Goal: Find specific fact: Find specific fact

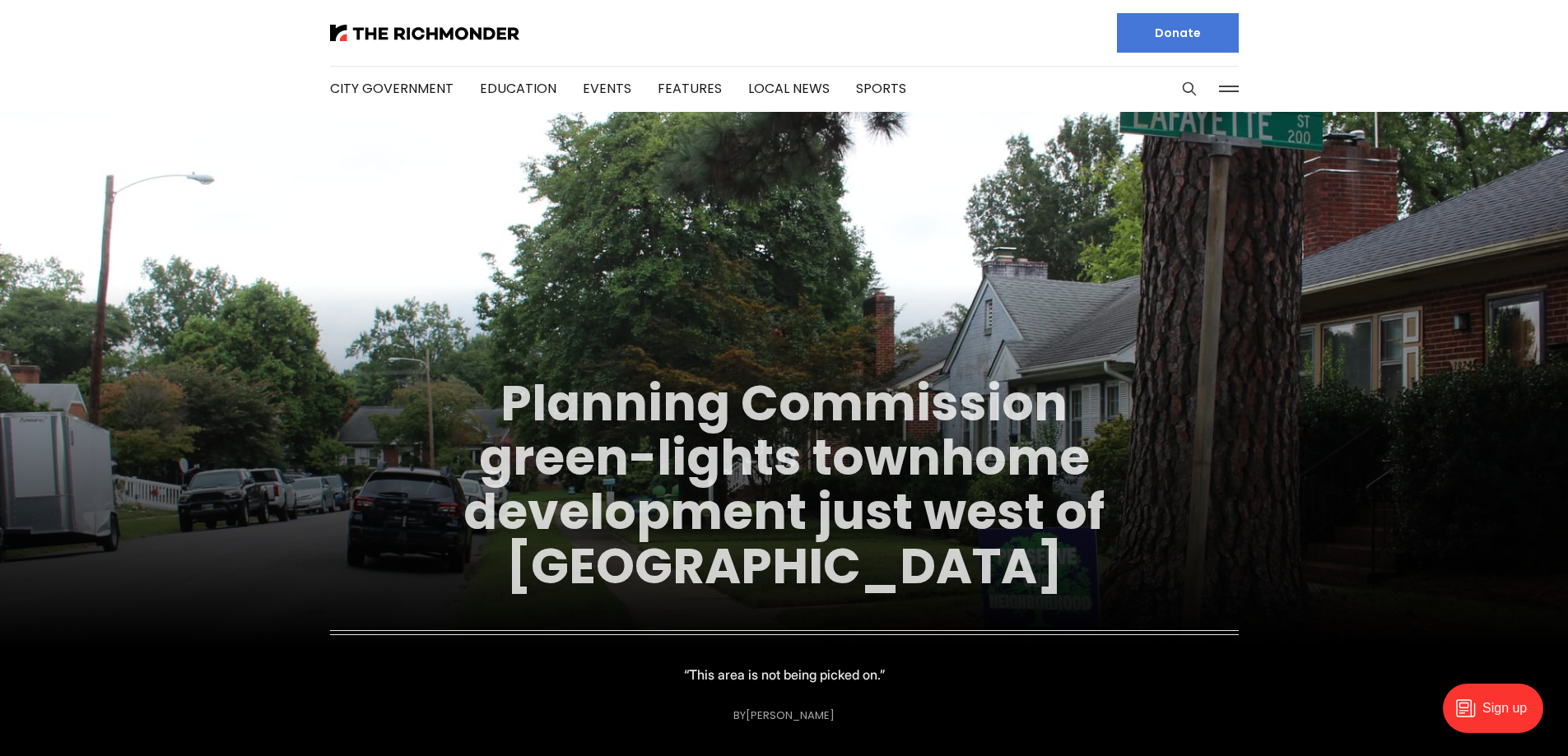
click at [936, 476] on link "Planning Commission green-lights townhome development just west of [GEOGRAPHIC_…" at bounding box center [783, 484] width 641 height 232
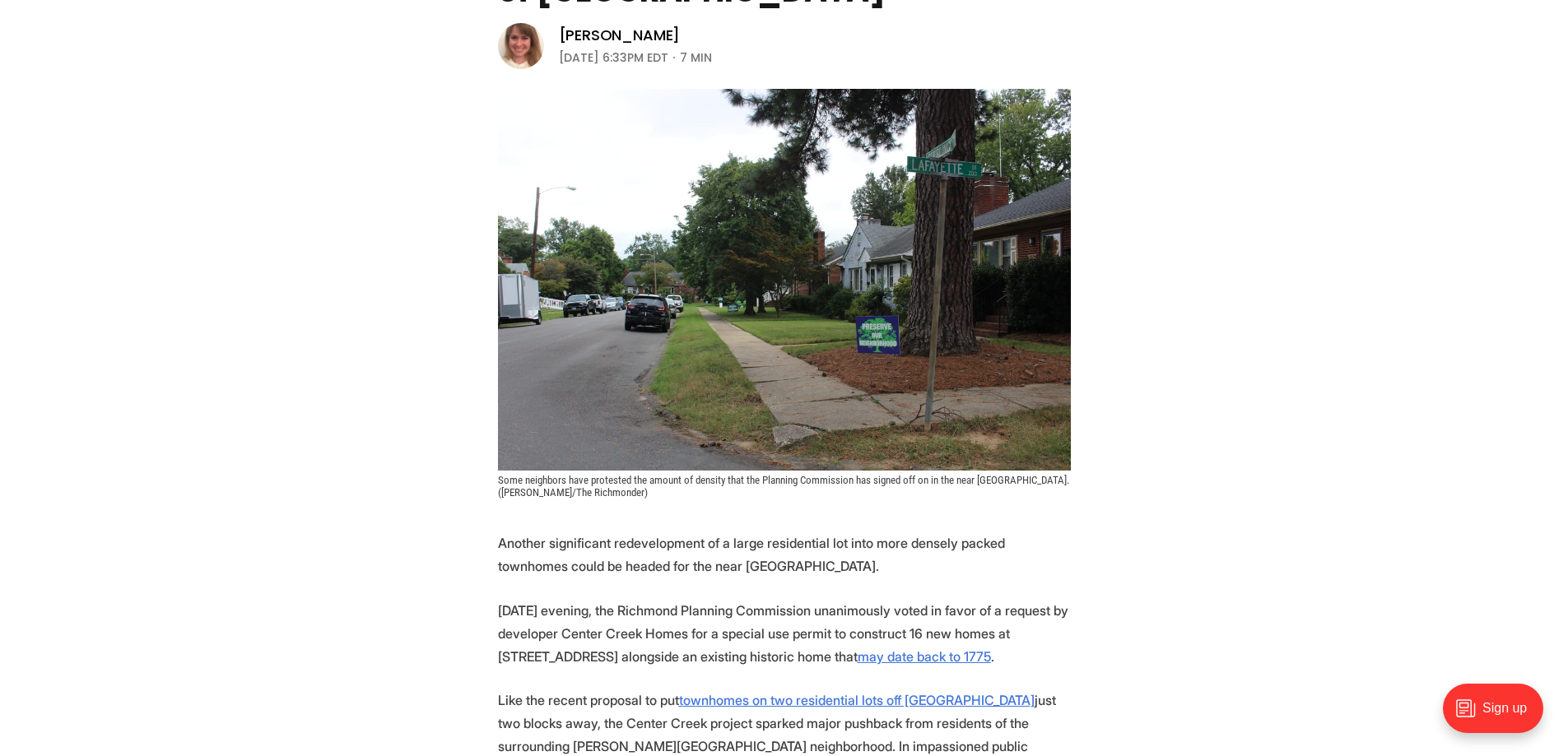
scroll to position [329, 0]
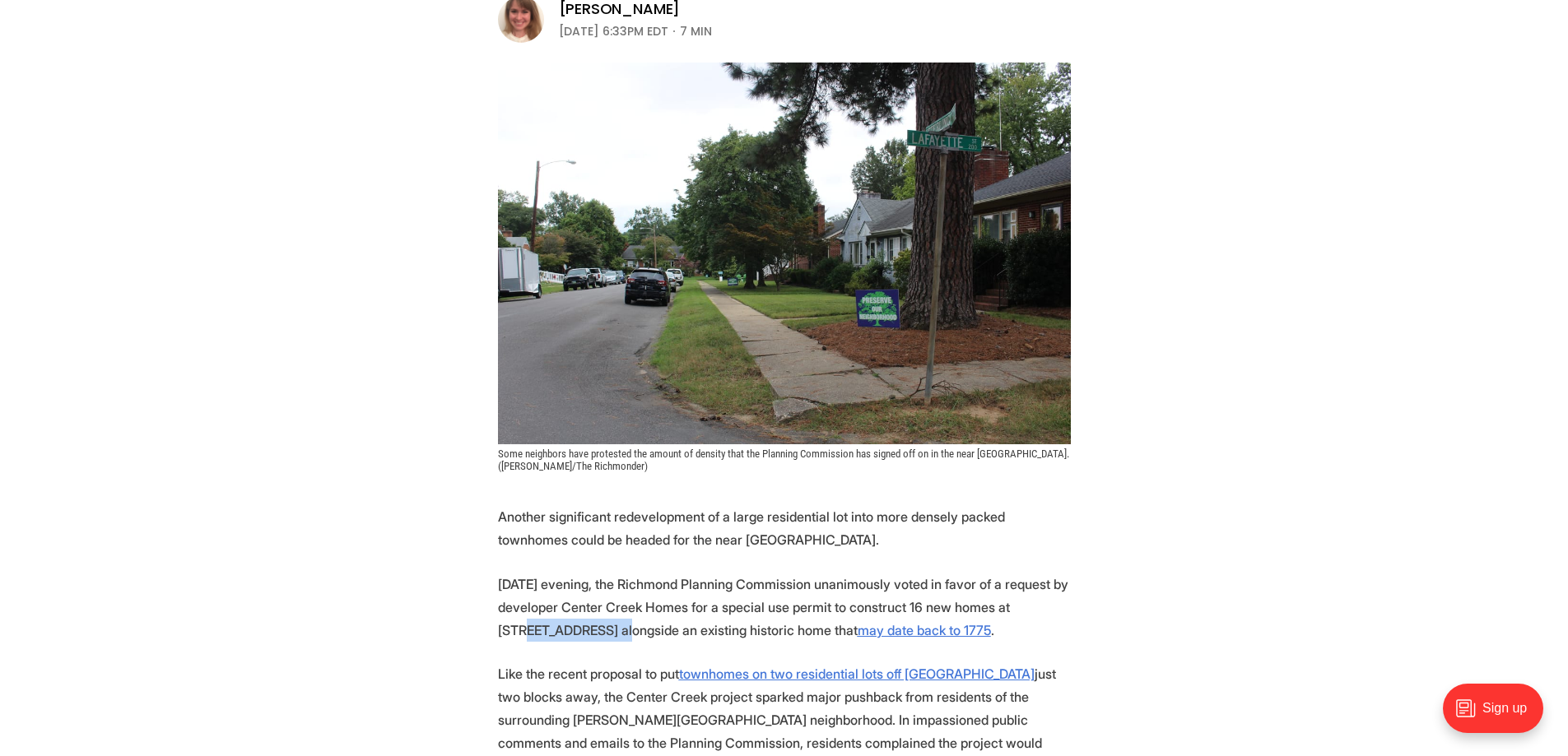
drag, startPoint x: 497, startPoint y: 629, endPoint x: 596, endPoint y: 628, distance: 99.0
click at [596, 628] on p "[DATE] evening, the Richmond Planning Commission unanimously voted in favor of …" at bounding box center [784, 607] width 573 height 69
copy p "[STREET_ADDRESS]"
click at [1362, 213] on header "City Government Planning Commission green-lights townhome development just west…" at bounding box center [784, 160] width 1568 height 624
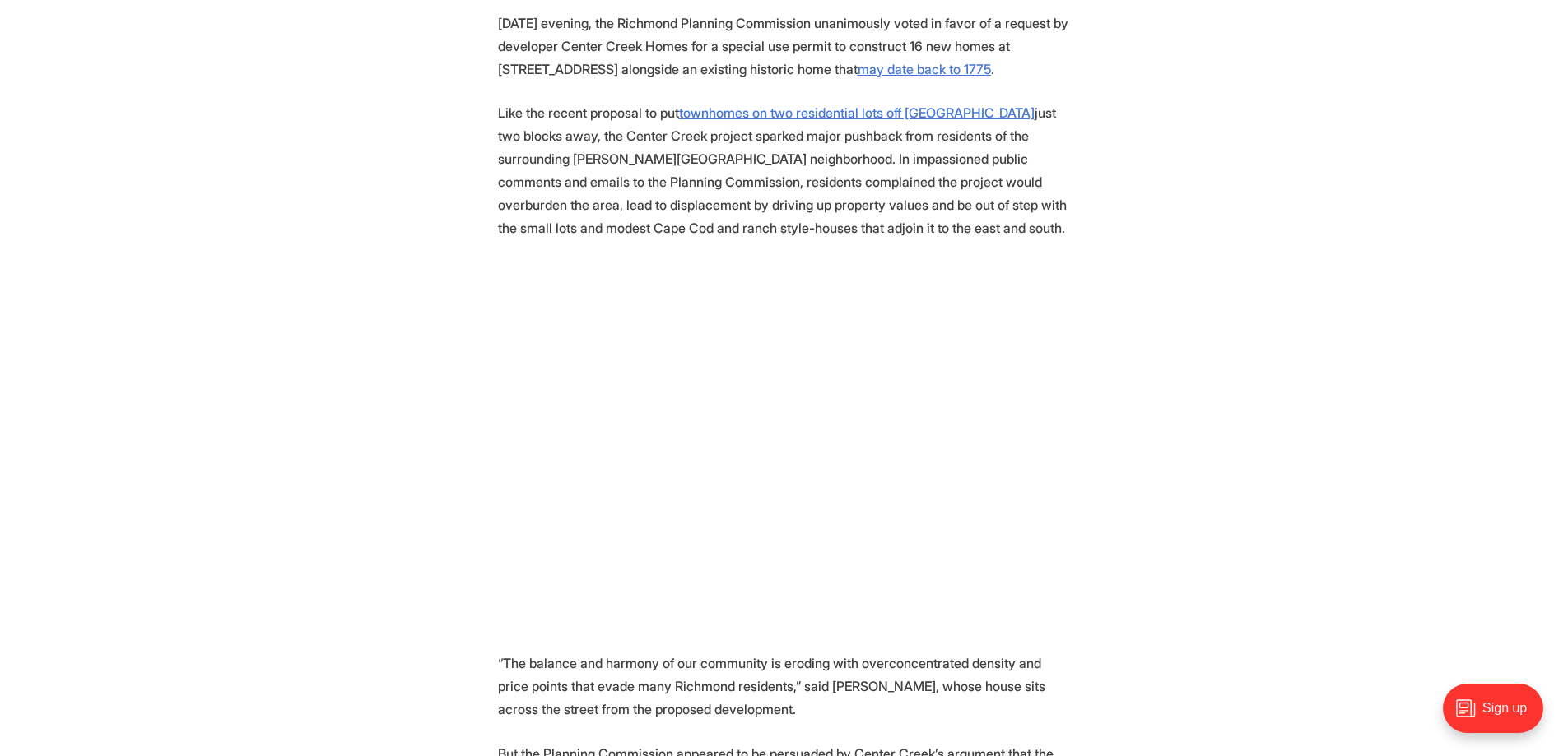
scroll to position [905, 0]
